Goal: Task Accomplishment & Management: Use online tool/utility

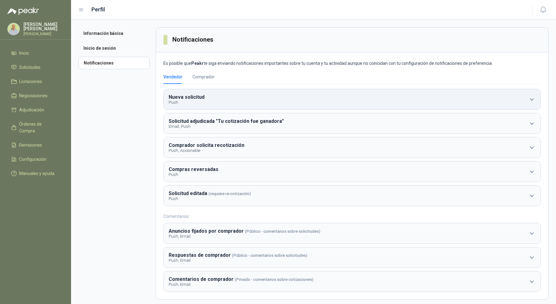
click at [250, 104] on button "Nueva solicitud Push" at bounding box center [352, 99] width 377 height 20
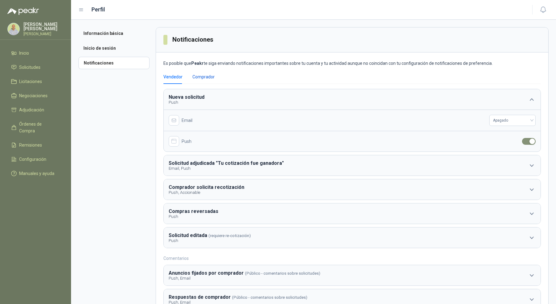
click at [198, 74] on div "Comprador" at bounding box center [204, 77] width 22 height 7
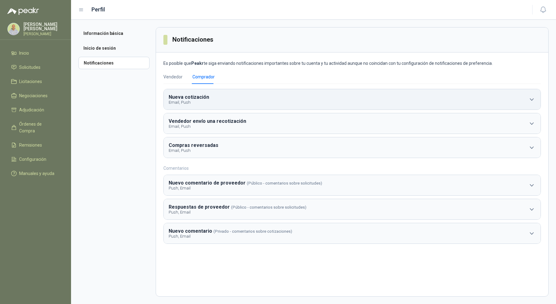
click at [218, 99] on button "Nueva cotización Email, Push" at bounding box center [352, 99] width 377 height 20
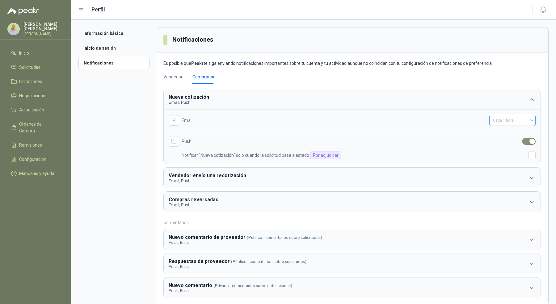
click at [513, 121] on span "Cada 1 hora" at bounding box center [512, 120] width 39 height 9
click at [502, 133] on div "Apagado" at bounding box center [508, 133] width 36 height 7
click at [400, 77] on div "Vendedor Comprador" at bounding box center [353, 77] width 378 height 14
click at [47, 54] on li "Inicio" at bounding box center [35, 53] width 49 height 7
